Goal: Task Accomplishment & Management: Manage account settings

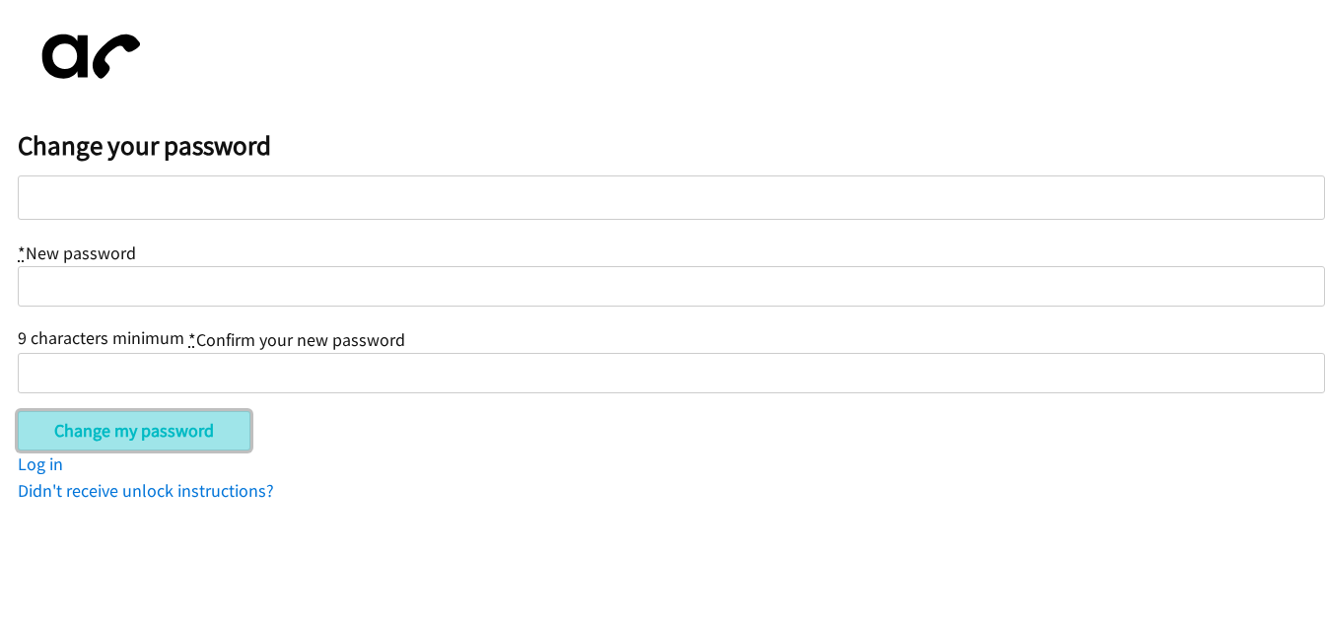
click at [130, 423] on input "Change my password" at bounding box center [134, 430] width 233 height 39
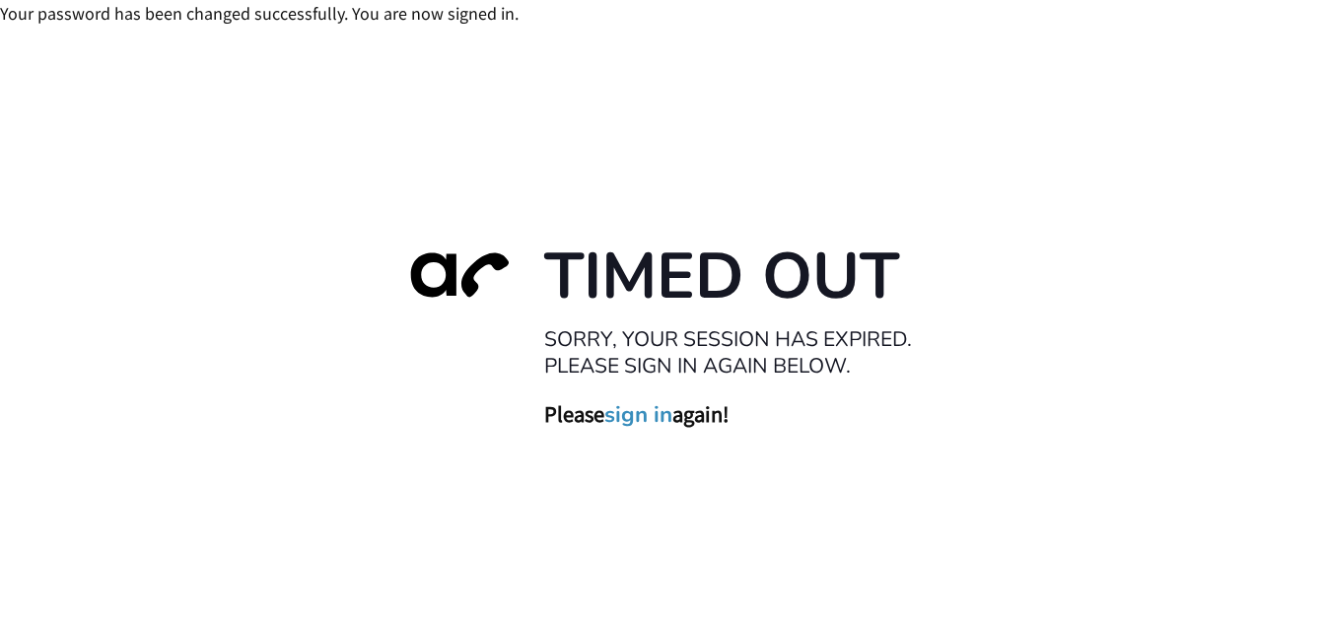
click at [638, 416] on link "sign in" at bounding box center [639, 415] width 68 height 28
